Goal: Task Accomplishment & Management: Manage account settings

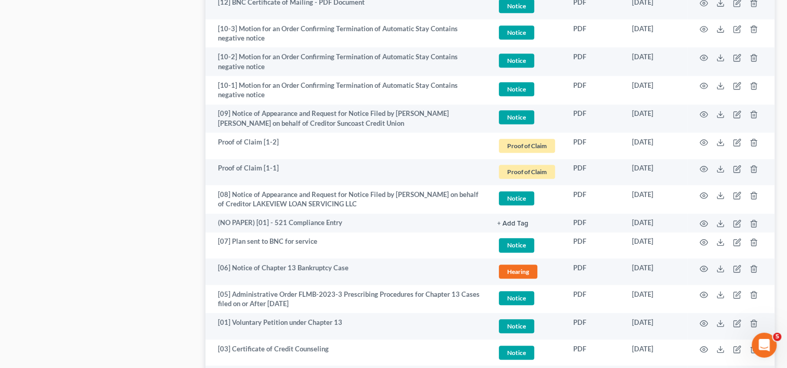
scroll to position [1242, 0]
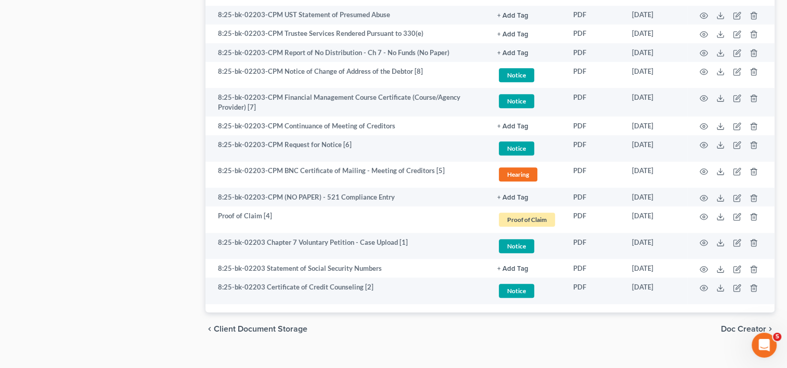
scroll to position [749, 0]
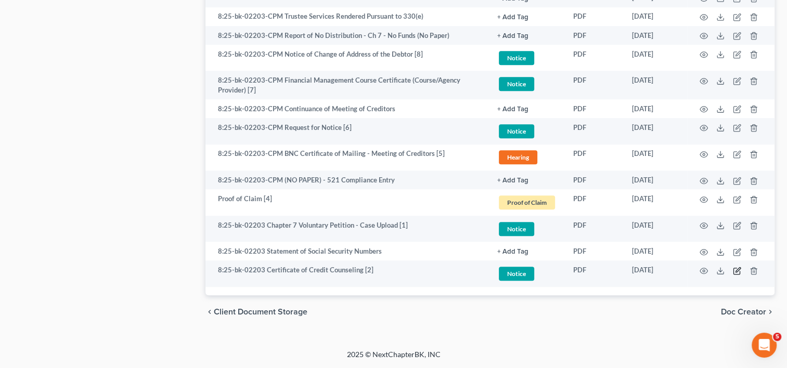
click at [733, 272] on icon "button" at bounding box center [736, 271] width 6 height 6
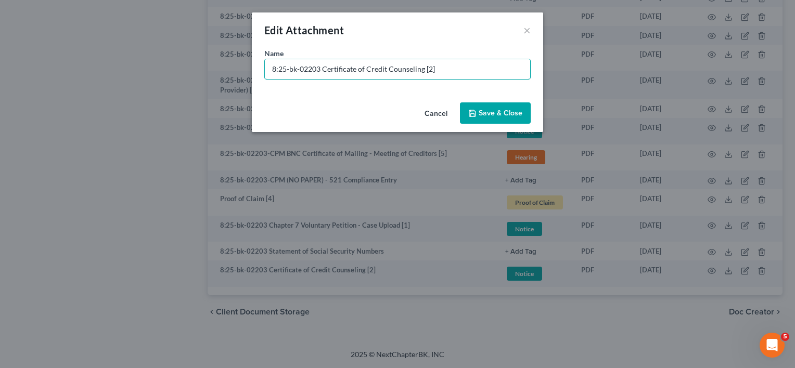
drag, startPoint x: 320, startPoint y: 67, endPoint x: 41, endPoint y: 73, distance: 279.4
click at [42, 73] on div "Edit Attachment × Name * 8:25-bk-02203 Certificate of Credit Counseling [2] Can…" at bounding box center [397, 184] width 795 height 368
drag, startPoint x: 326, startPoint y: 65, endPoint x: 155, endPoint y: 67, distance: 170.6
click at [155, 67] on div "Edit Attachment × Name * Document [02] - Certificate of Credit Counseling Cance…" at bounding box center [397, 184] width 795 height 368
type input "Document [02] - Certificate of Credit Counseling"
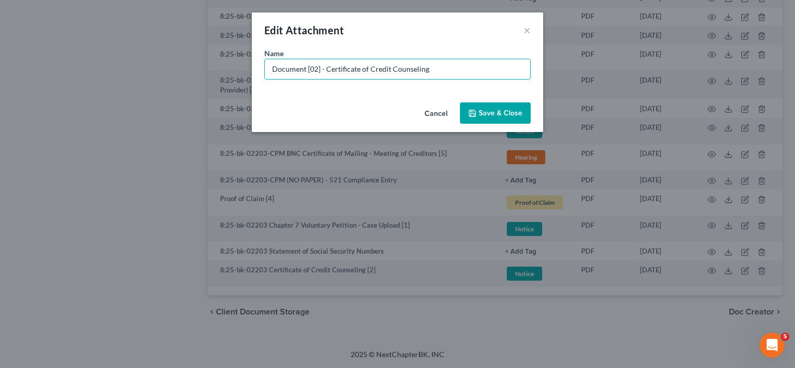
click at [498, 117] on span "Save & Close" at bounding box center [501, 113] width 44 height 9
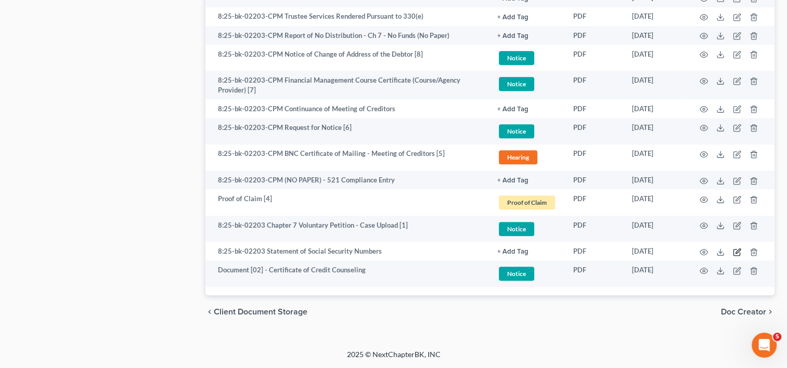
click at [741, 250] on icon "button" at bounding box center [737, 252] width 8 height 8
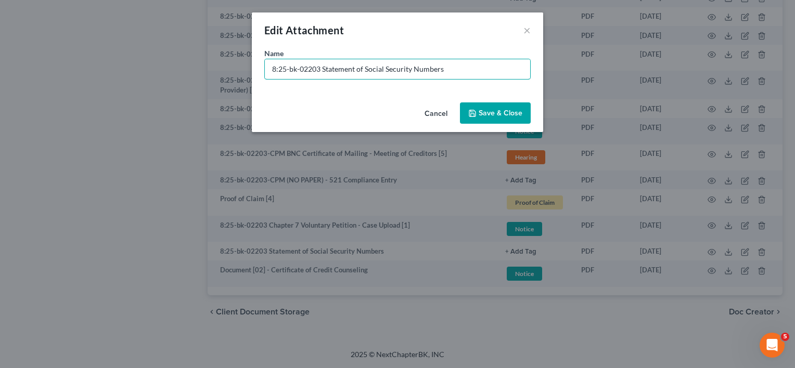
drag, startPoint x: 323, startPoint y: 69, endPoint x: 8, endPoint y: 67, distance: 314.2
click at [8, 67] on div "Edit Attachment × Name * 8:25-bk-02203 Statement of Social Security Numbers Can…" at bounding box center [397, 184] width 795 height 368
paste input "Document [02] -"
click at [316, 69] on input "Document [02] - Statement of Social Security Numbers" at bounding box center [397, 69] width 265 height 20
type input "Document [03] - Statement of Social Security Numbers"
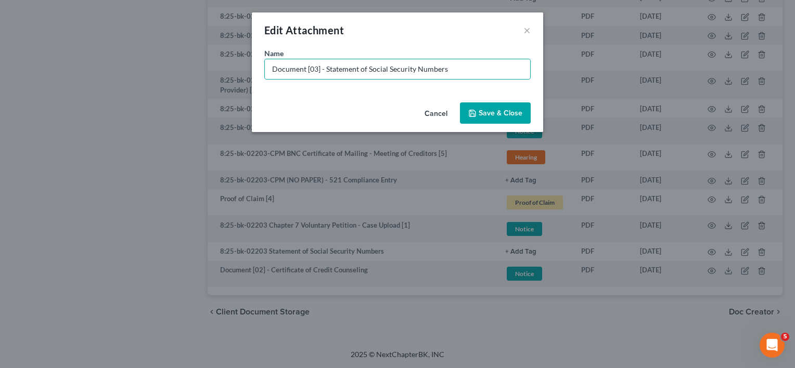
click at [486, 109] on span "Save & Close" at bounding box center [501, 113] width 44 height 9
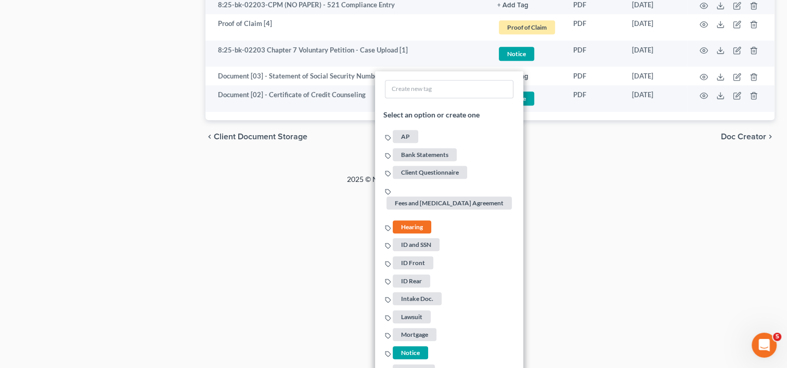
scroll to position [1009, 0]
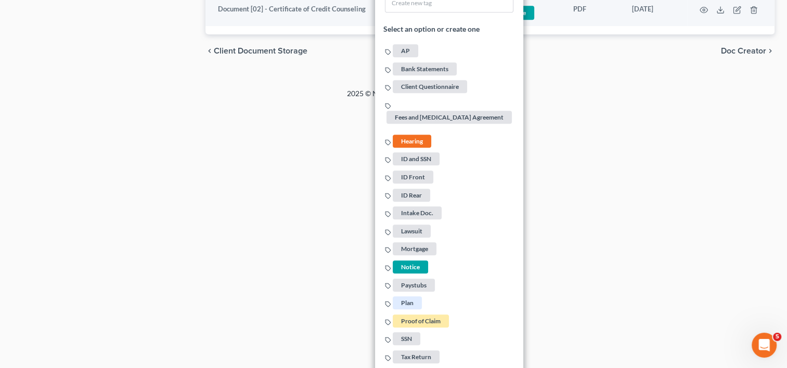
click at [414, 263] on span "Notice" at bounding box center [410, 267] width 35 height 13
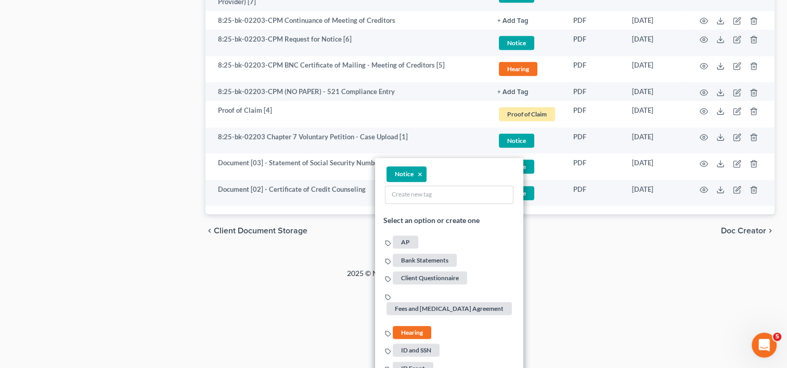
scroll to position [835, 0]
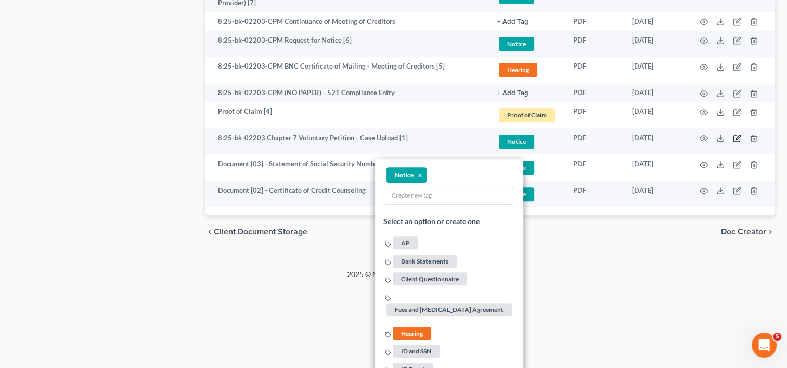
click at [734, 137] on icon "button" at bounding box center [737, 138] width 8 height 8
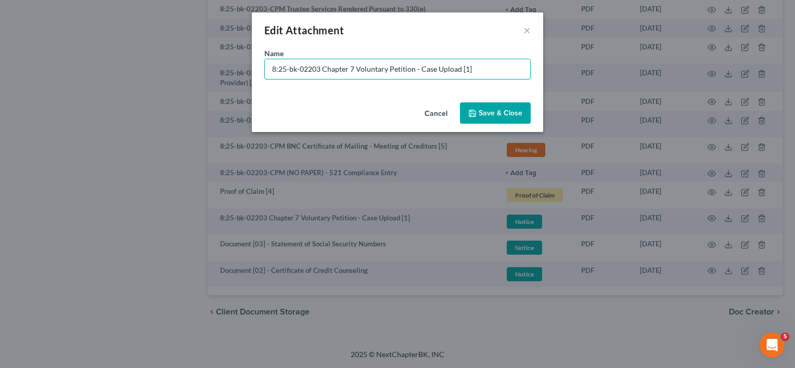
drag, startPoint x: 319, startPoint y: 67, endPoint x: 179, endPoint y: 72, distance: 139.5
click at [179, 72] on div "Edit Attachment × Name * 8:25-bk-02203 Chapter 7 Voluntary Petition - Case Uplo…" at bounding box center [397, 184] width 795 height 368
paste input "Document [02] -"
click at [316, 68] on input "Document [02] - Chapter 7 Voluntary Petition - Case Upload [1]" at bounding box center [397, 69] width 265 height 20
click at [324, 68] on input "Document [01] - Chapter 7 Voluntary Petition - Case Upload [1]" at bounding box center [397, 69] width 265 height 20
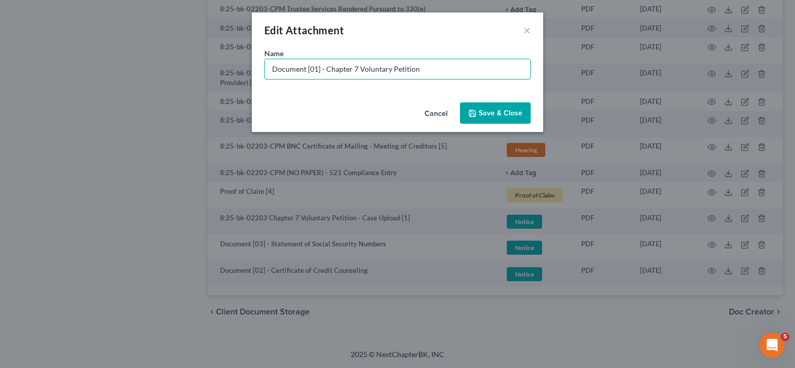
type input "Document [01] - Chapter 7 Voluntary Petition"
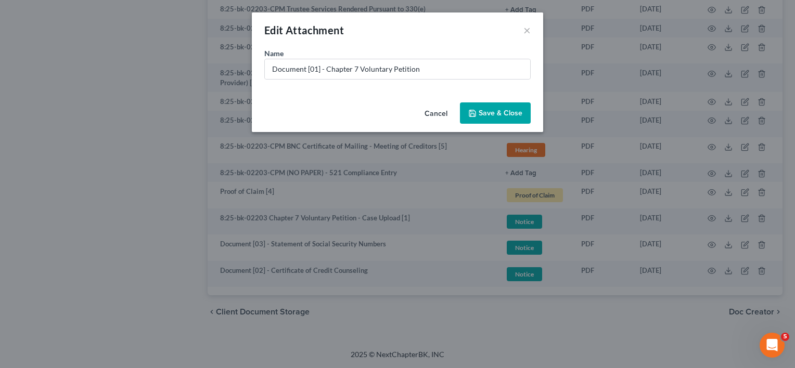
click at [501, 111] on span "Save & Close" at bounding box center [501, 113] width 44 height 9
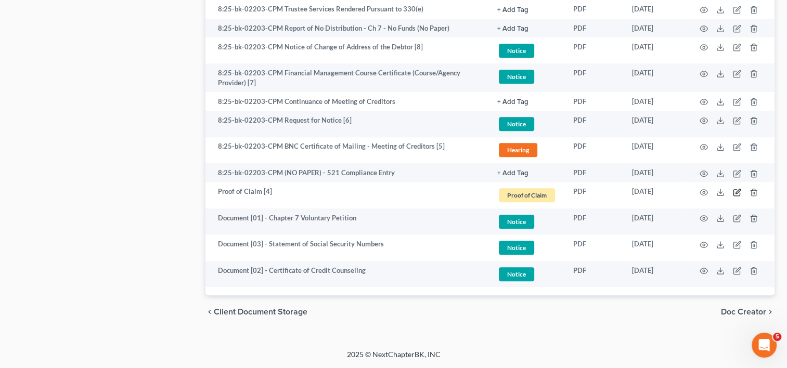
click at [736, 194] on icon "button" at bounding box center [738, 191] width 5 height 5
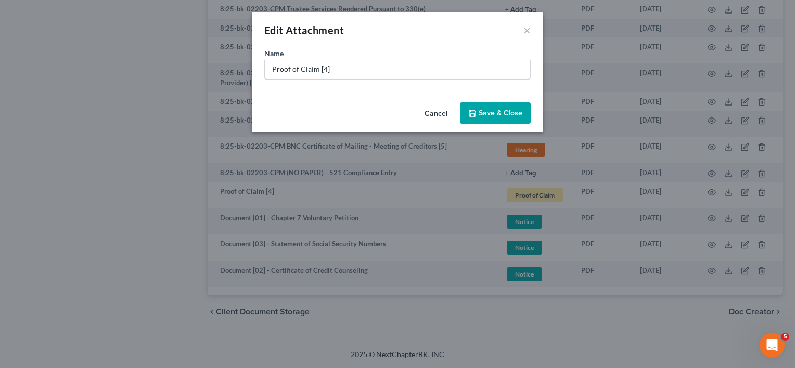
drag, startPoint x: 344, startPoint y: 71, endPoint x: 67, endPoint y: 63, distance: 277.4
click at [67, 63] on div "Edit Attachment × Name * Proof of Claim [4] Cancel Save & Close" at bounding box center [397, 184] width 795 height 368
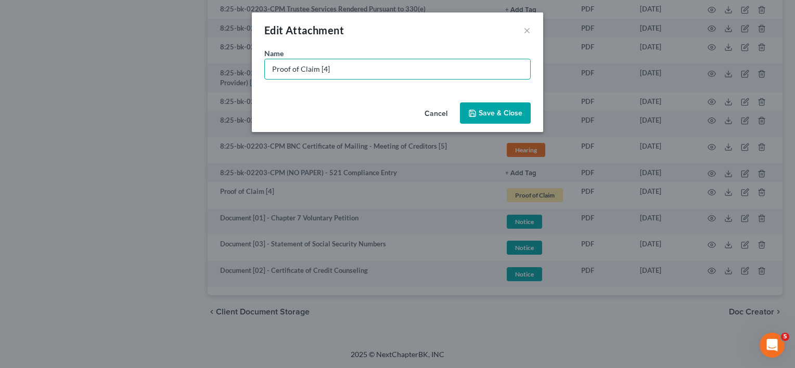
paste input "Document [02] -"
click at [314, 69] on input "Document [02] -" at bounding box center [397, 69] width 265 height 20
click at [363, 71] on input "Document [04] -" at bounding box center [397, 69] width 265 height 20
type input "Document [04] - Notice of Chapter 7 Bankruptcy Case"
click at [495, 104] on button "Save & Close" at bounding box center [495, 113] width 71 height 22
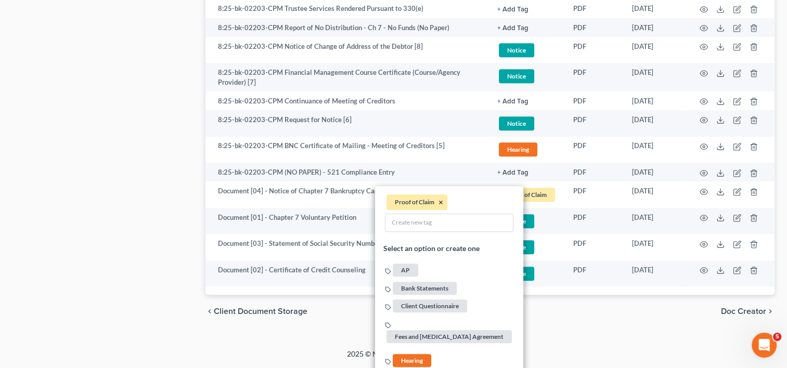
click at [440, 204] on button "×" at bounding box center [441, 202] width 5 height 9
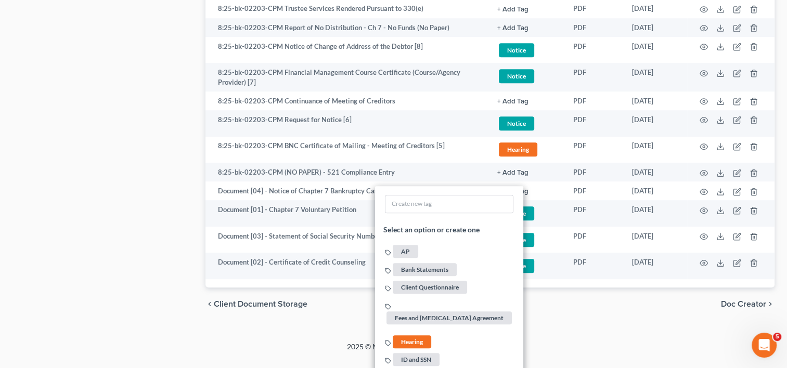
click at [418, 345] on span "Hearing" at bounding box center [412, 342] width 38 height 13
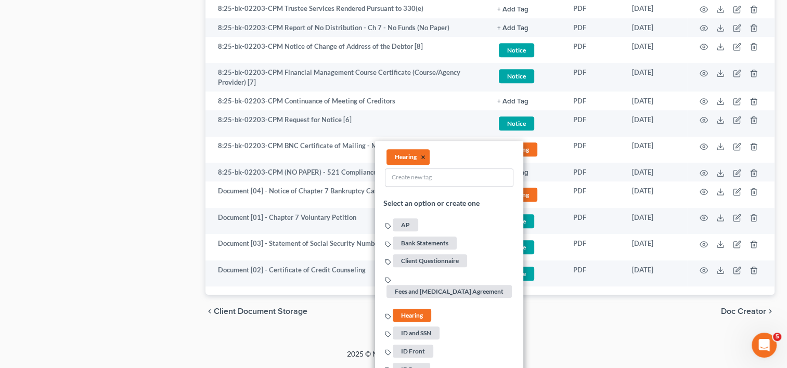
click at [423, 153] on button "×" at bounding box center [423, 157] width 5 height 9
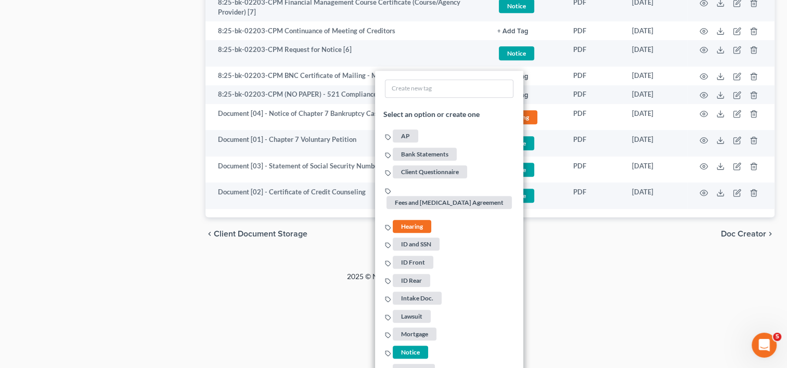
scroll to position [842, 0]
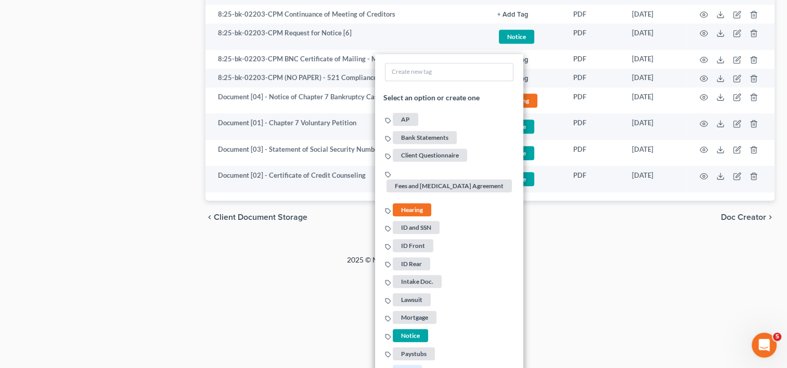
drag, startPoint x: 408, startPoint y: 330, endPoint x: 415, endPoint y: 320, distance: 12.3
click at [407, 330] on span "Notice" at bounding box center [410, 335] width 35 height 13
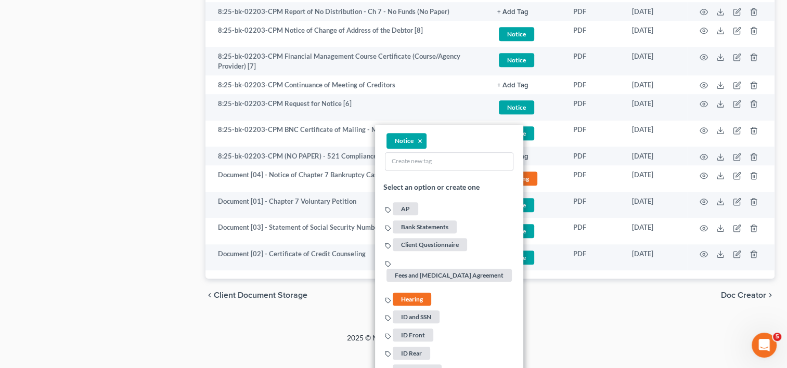
scroll to position [755, 0]
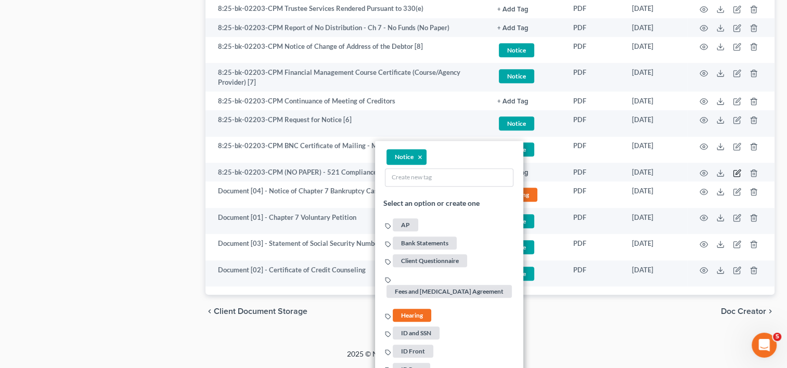
click at [740, 171] on icon "button" at bounding box center [738, 172] width 5 height 5
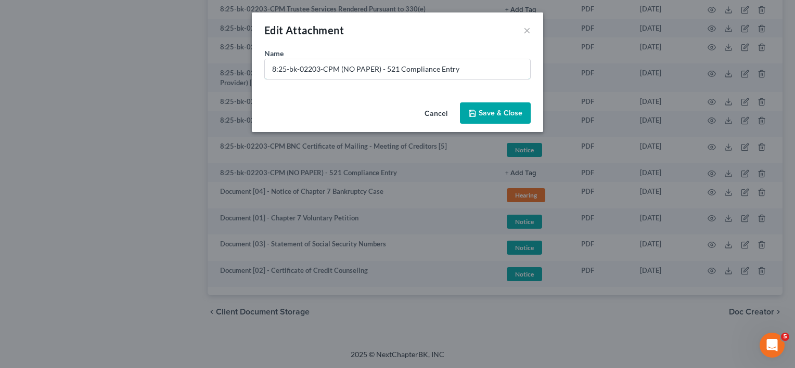
click at [348, 72] on input "8:25-bk-02203-CPM (NO PAPER) - 521 Compliance Entry" at bounding box center [397, 69] width 265 height 20
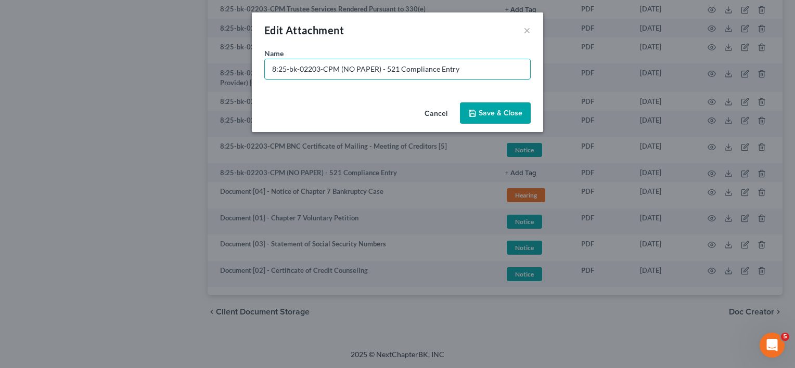
drag, startPoint x: 378, startPoint y: 70, endPoint x: 60, endPoint y: 75, distance: 317.9
click at [60, 75] on div "Edit Attachment × Name * 8:25-bk-02203-CPM (NO PAPER) - 521 Compliance Entry Ca…" at bounding box center [397, 184] width 795 height 368
type input "No Paper [01] - 521 Compliance Entry"
click at [518, 107] on button "Save & Close" at bounding box center [495, 113] width 71 height 22
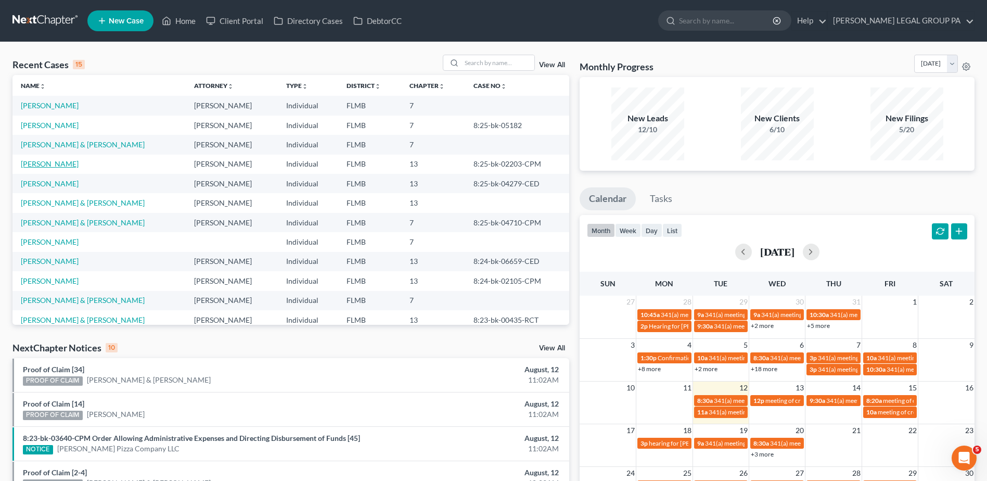
click at [58, 164] on link "[PERSON_NAME]" at bounding box center [50, 163] width 58 height 9
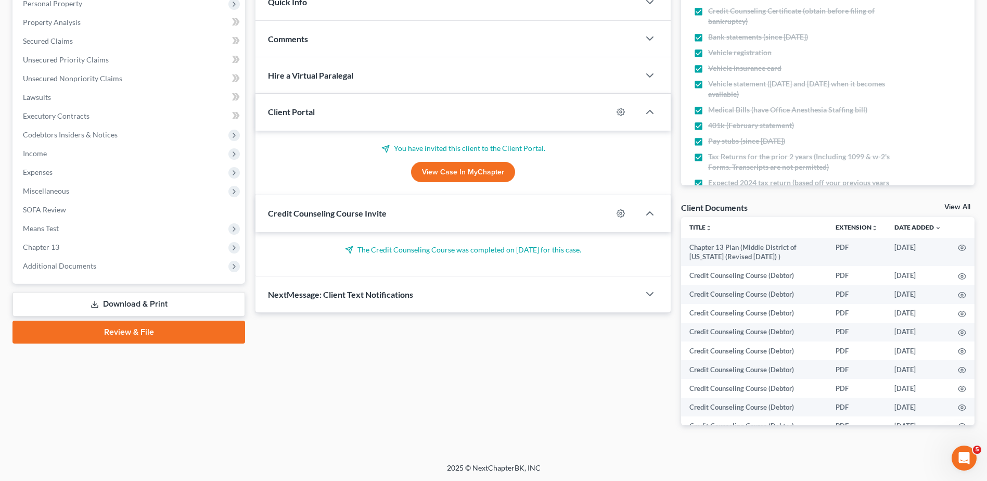
scroll to position [189, 0]
click at [80, 212] on link "SOFA Review" at bounding box center [130, 209] width 230 height 19
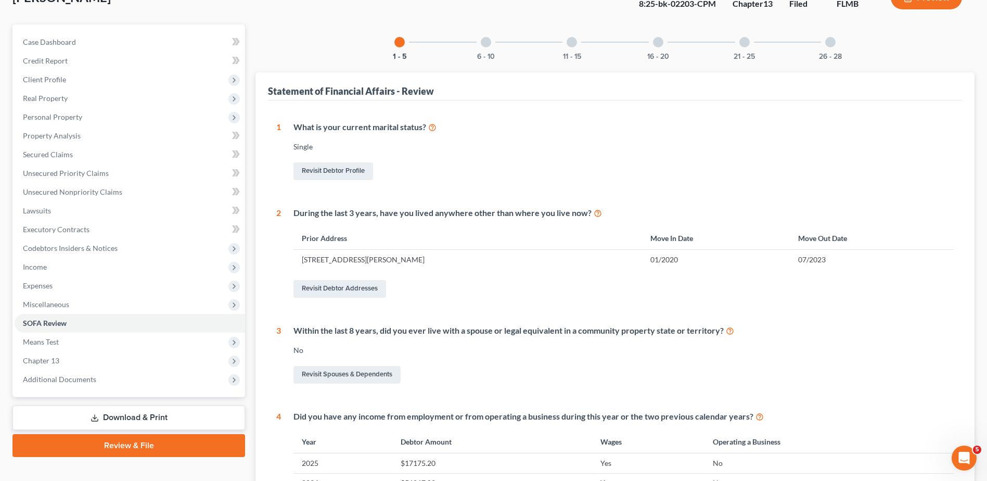
scroll to position [73, 0]
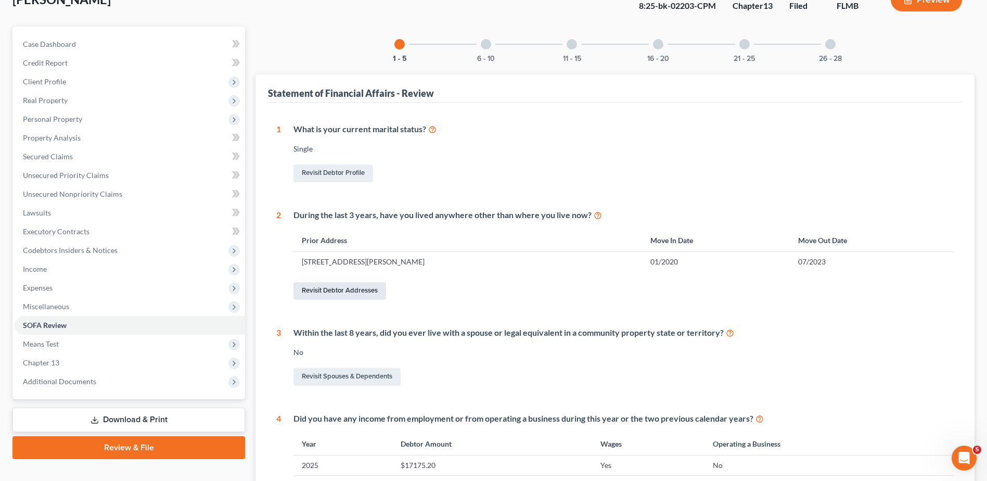
click at [351, 294] on link "Revisit Debtor Addresses" at bounding box center [339, 291] width 93 height 18
